Goal: Information Seeking & Learning: Get advice/opinions

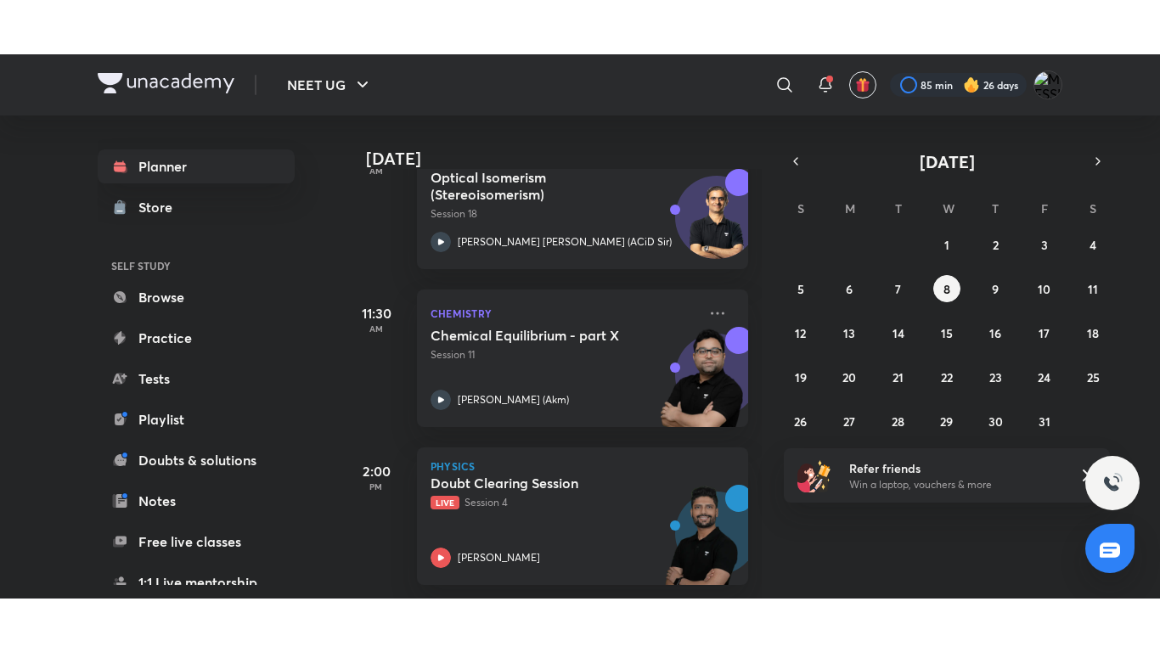
scroll to position [312, 0]
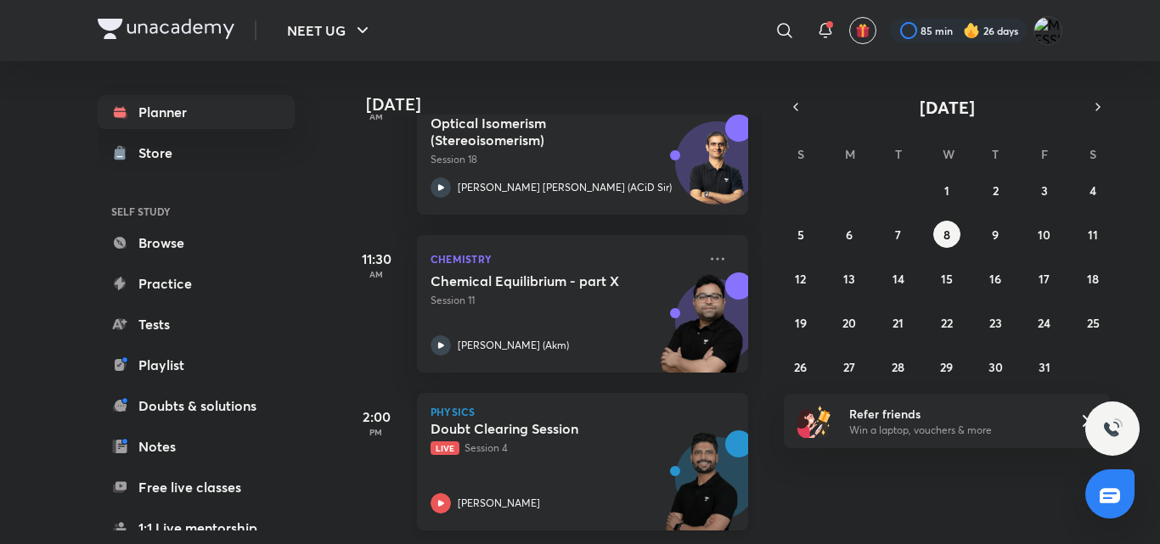
click at [552, 407] on p "Physics" at bounding box center [583, 412] width 304 height 10
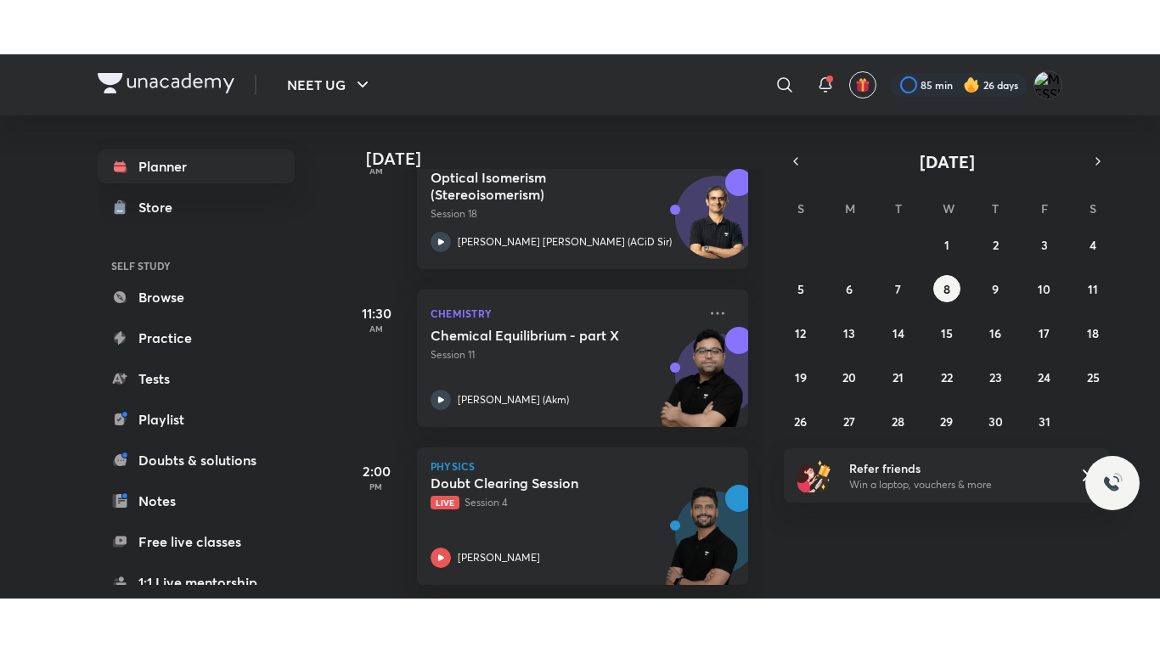
scroll to position [205, 0]
